Goal: Find specific page/section: Find specific page/section

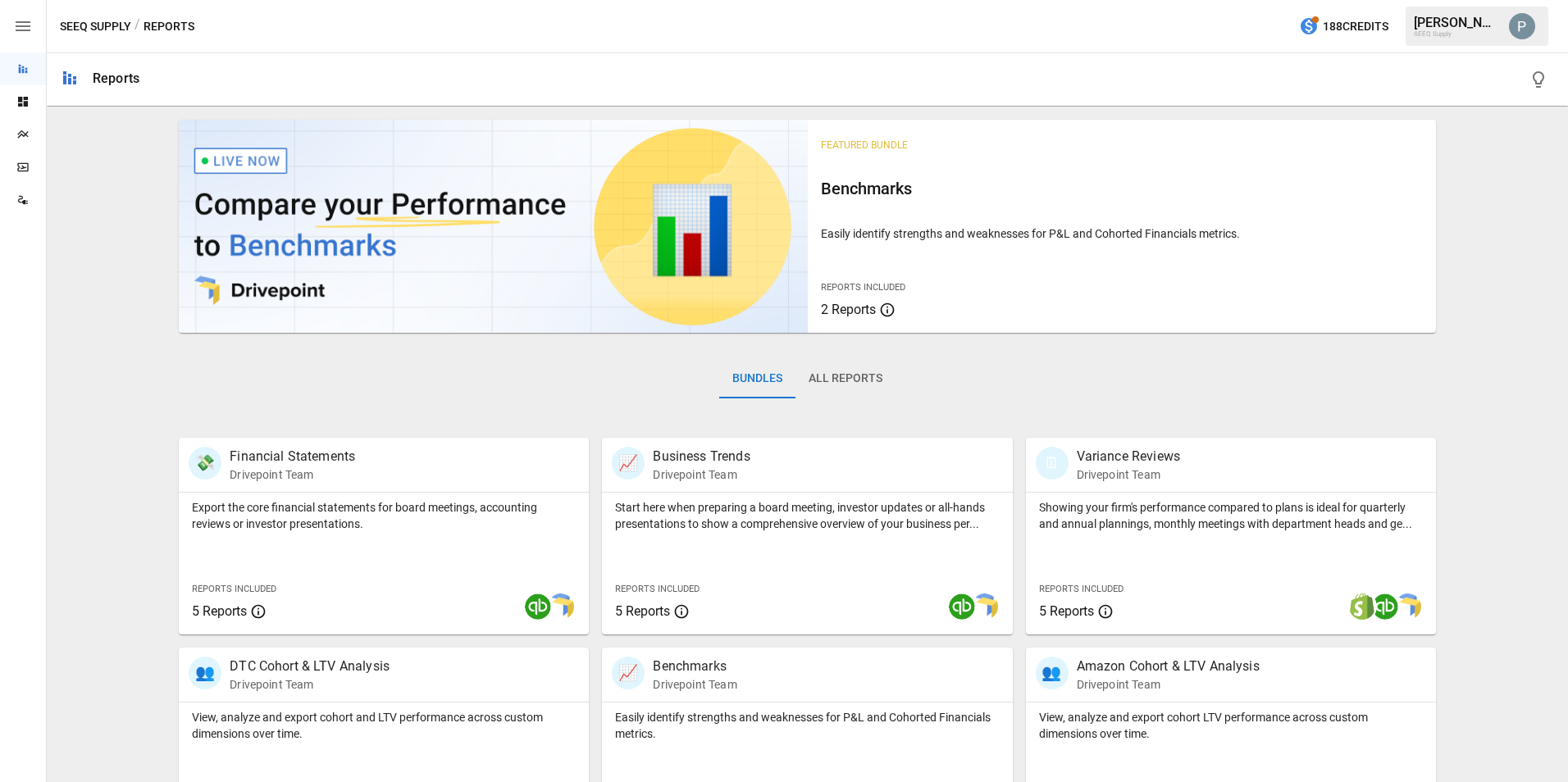
click at [21, 119] on div "Plans" at bounding box center [22, 134] width 46 height 33
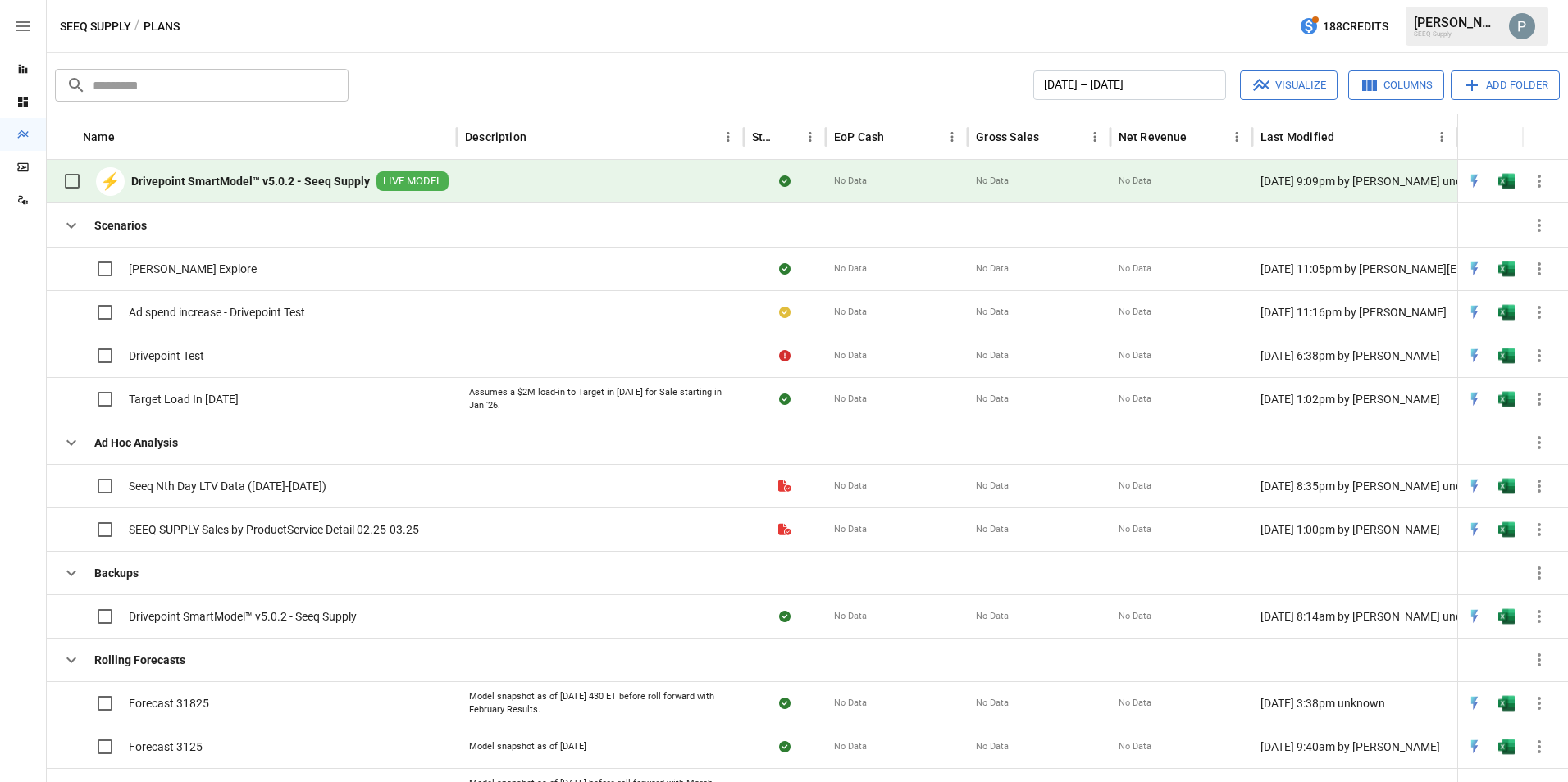
click at [188, 183] on b "Drivepoint SmartModel™ v5.0.2 - Seeq Supply" at bounding box center [250, 181] width 238 height 16
